Goal: Information Seeking & Learning: Learn about a topic

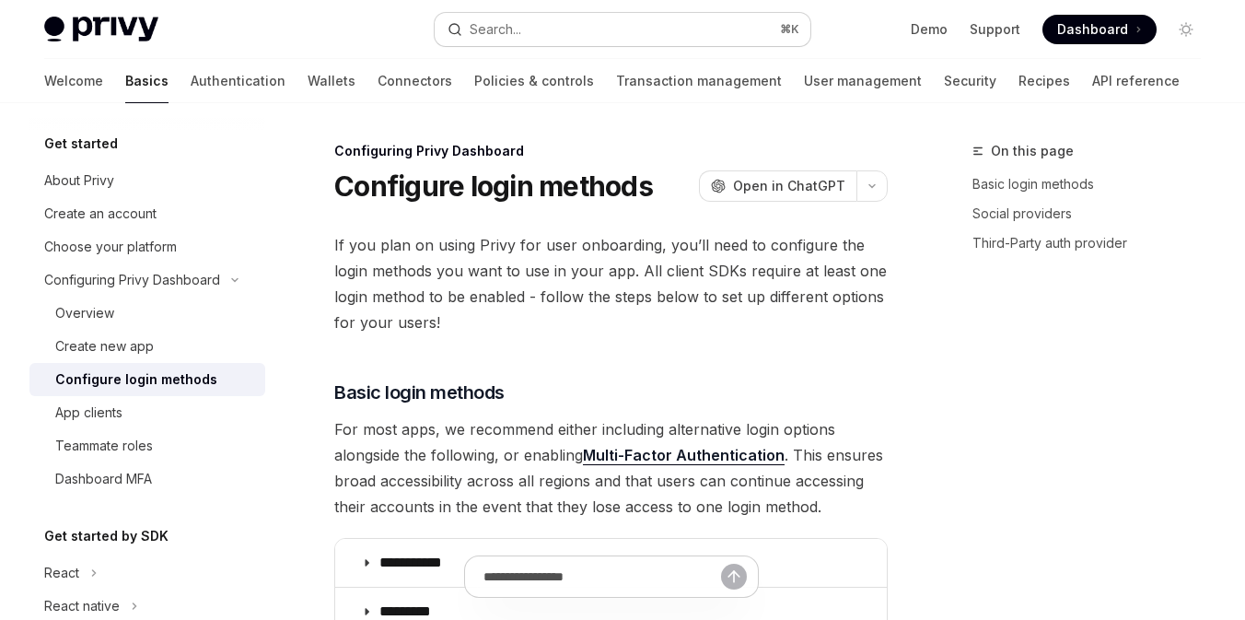
scroll to position [918, 0]
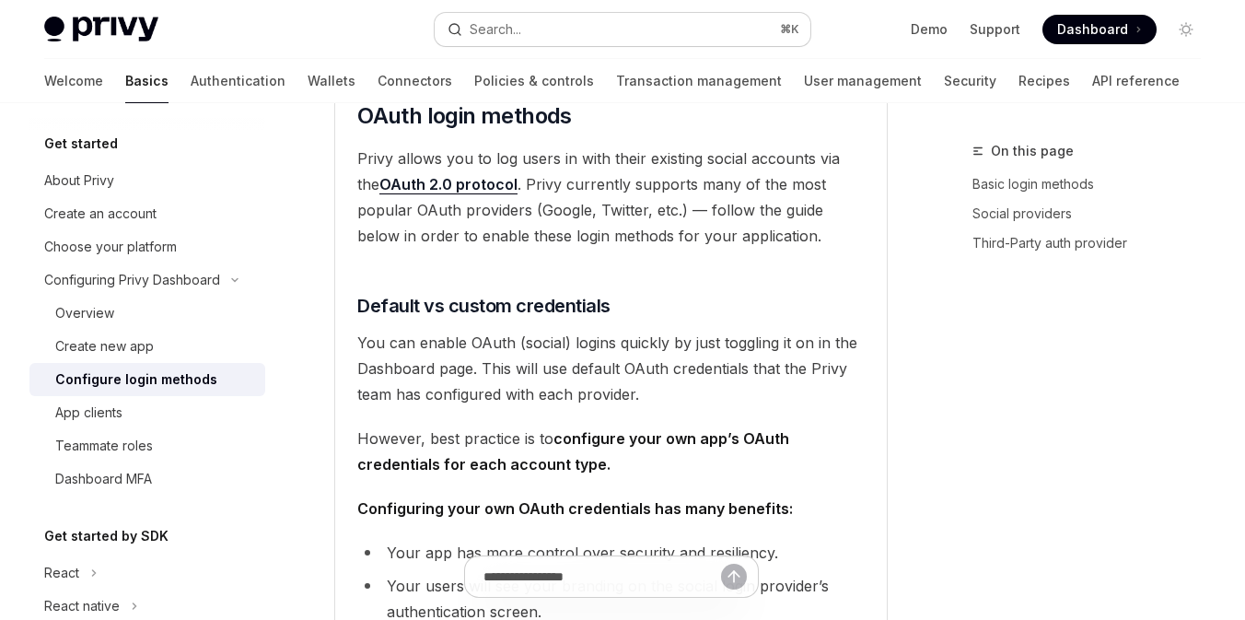
click at [511, 42] on button "Search... ⌘ K" at bounding box center [623, 29] width 376 height 33
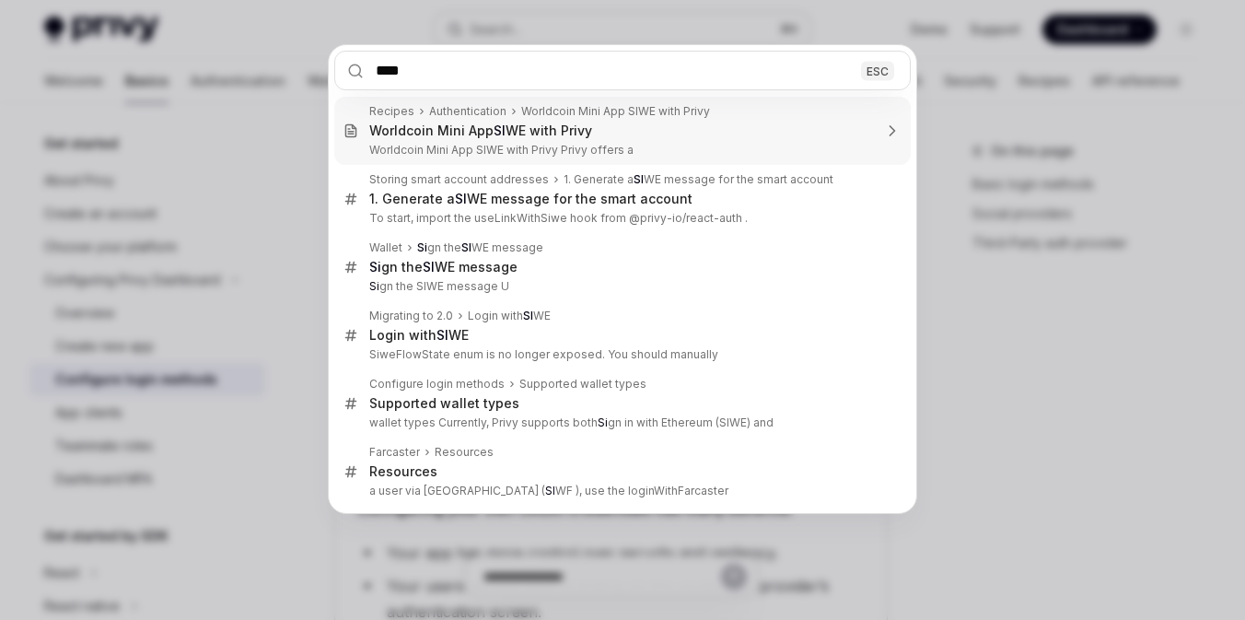
scroll to position [0, 0]
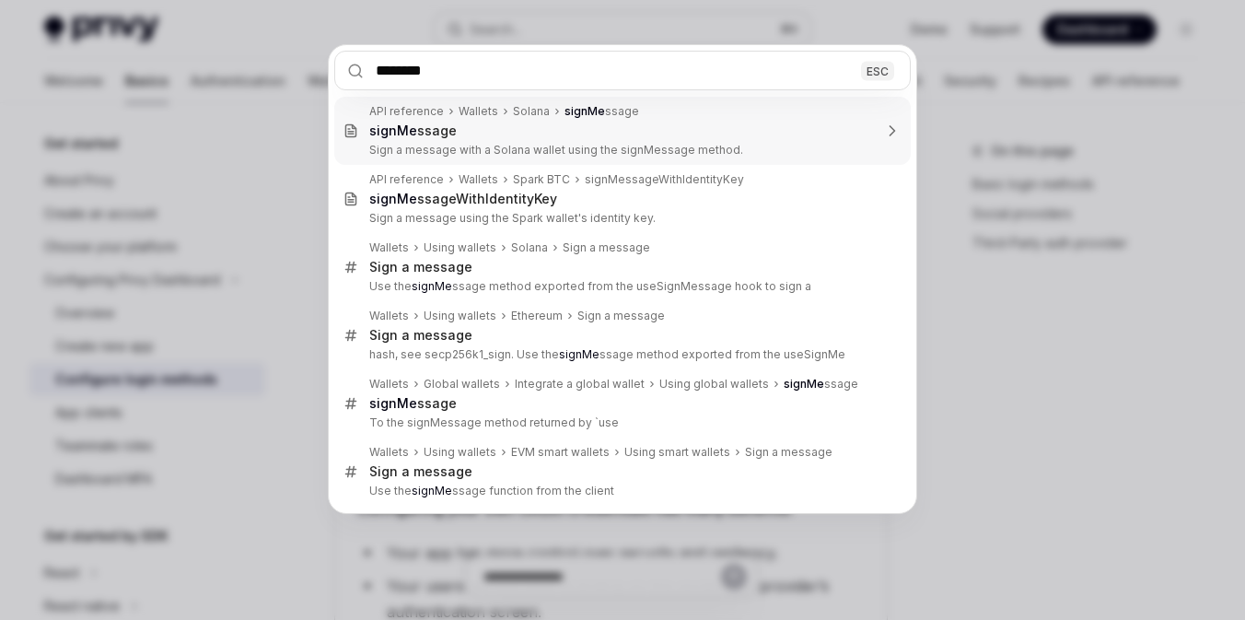
type input "*********"
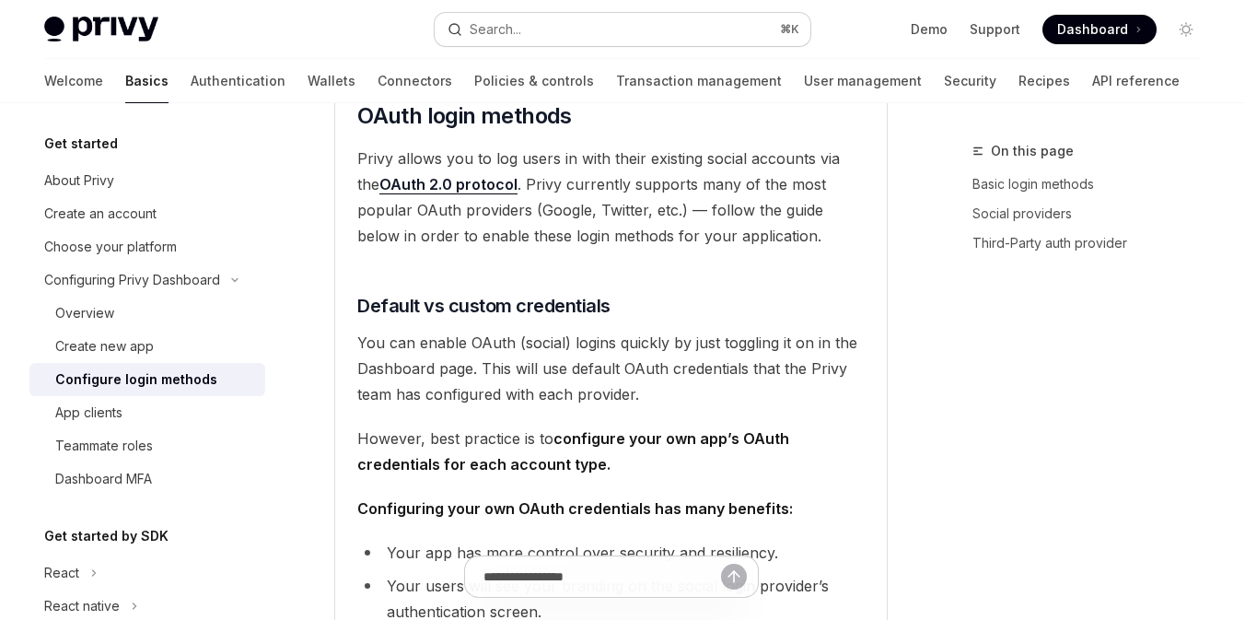
type textarea "*"
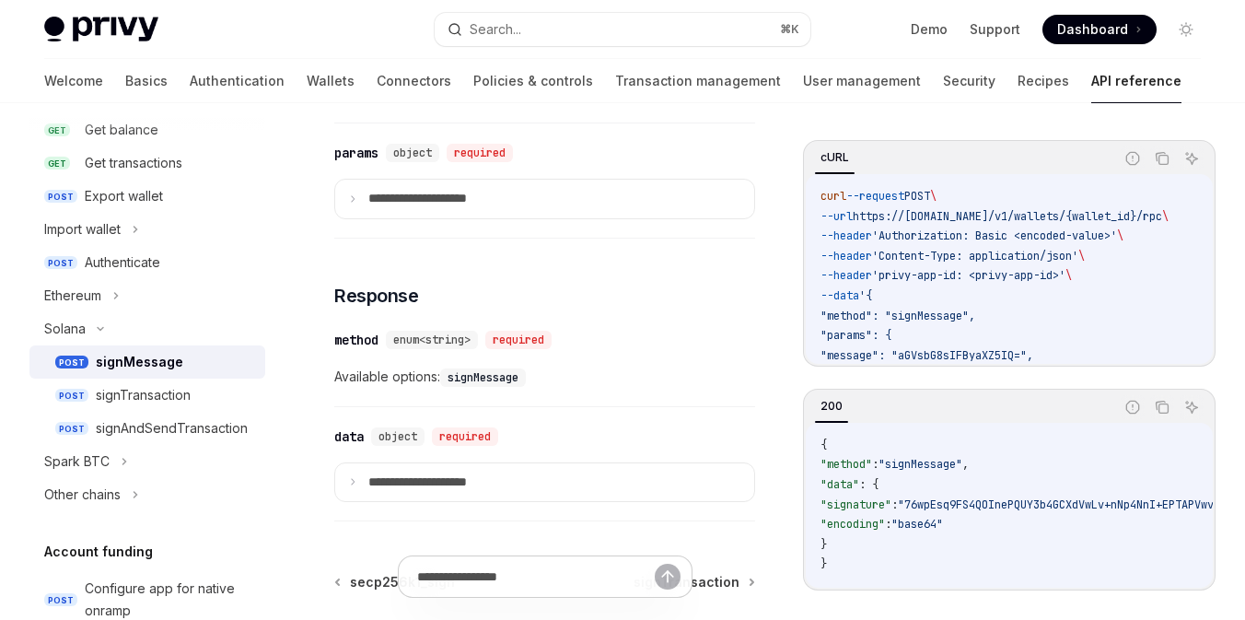
scroll to position [819, 0]
click at [667, 361] on div "​ method enum<string> required Available options: signMessage" at bounding box center [544, 361] width 421 height 87
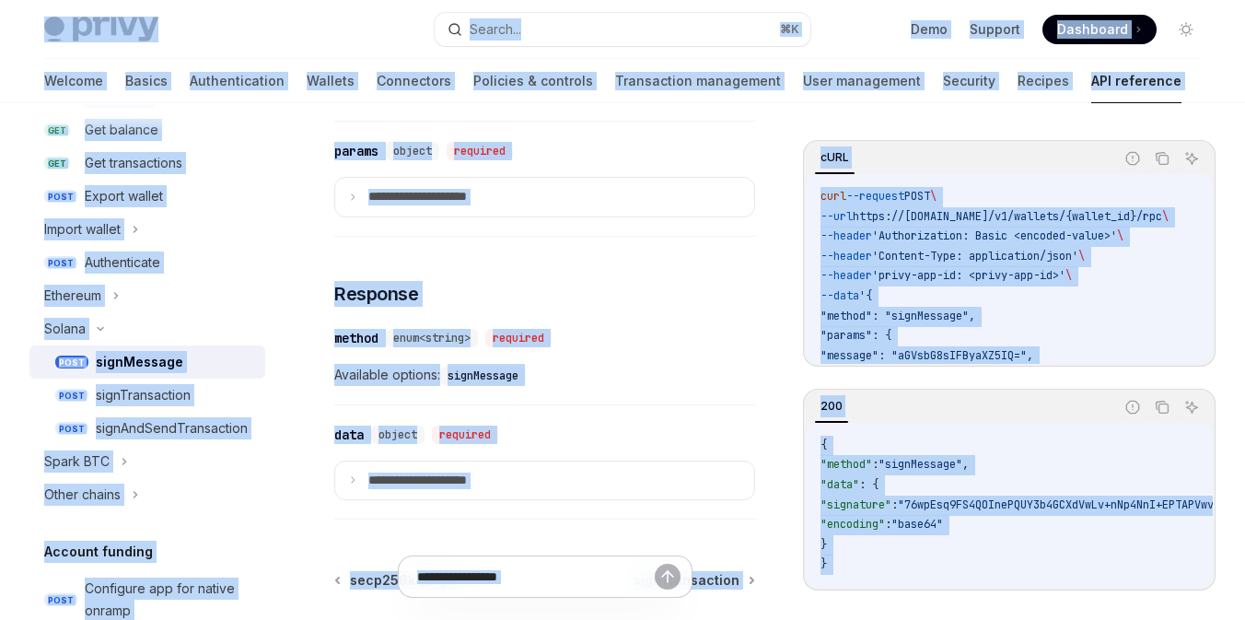
copy div "Lorem Ipsu dolo sita Consec... ⌘ A Elit Seddoei Temporinc Utlaboree Dolore... M…"
